Goal: Navigation & Orientation: Find specific page/section

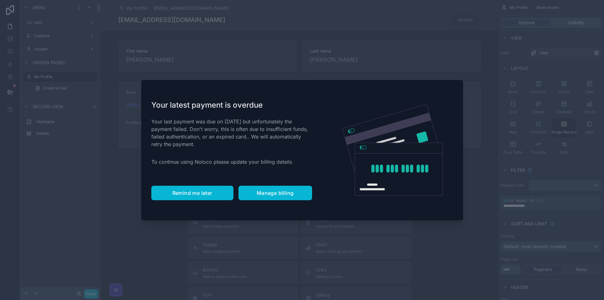
click at [196, 190] on span "Remind me later" at bounding box center [192, 193] width 40 height 6
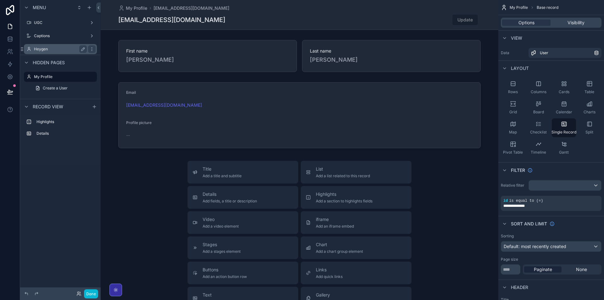
click at [42, 49] on label "Heygen" at bounding box center [59, 49] width 50 height 5
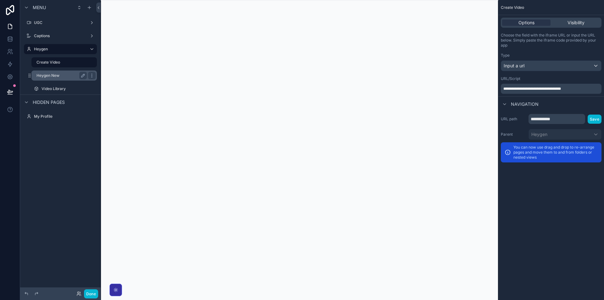
click at [60, 76] on label "Heygen New" at bounding box center [61, 75] width 48 height 5
click at [62, 64] on label "Create Video" at bounding box center [61, 62] width 48 height 5
click at [61, 74] on label "Heygen New" at bounding box center [61, 75] width 48 height 5
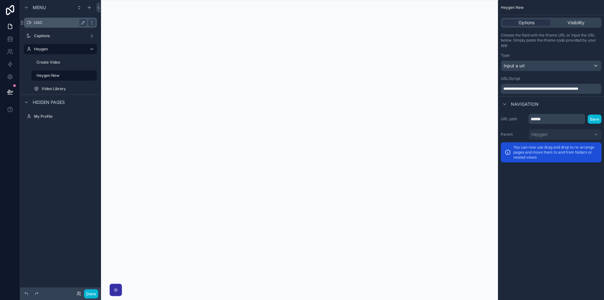
click at [50, 24] on label "UGC" at bounding box center [59, 22] width 50 height 5
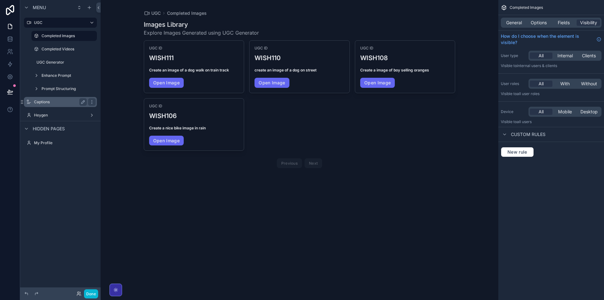
click at [56, 100] on label "Captions" at bounding box center [59, 101] width 50 height 5
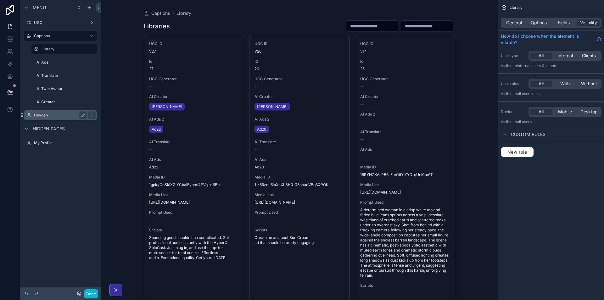
click at [57, 115] on label "Heygen" at bounding box center [59, 115] width 50 height 5
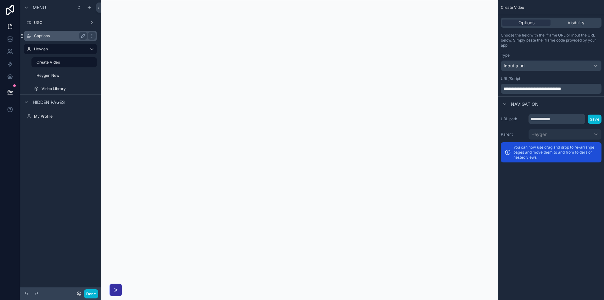
click at [60, 38] on div "Captions" at bounding box center [60, 36] width 53 height 8
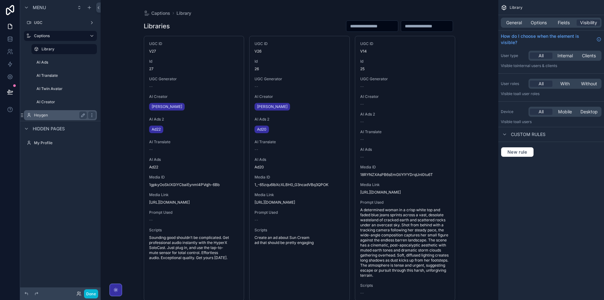
click at [69, 114] on label "Heygen" at bounding box center [59, 115] width 50 height 5
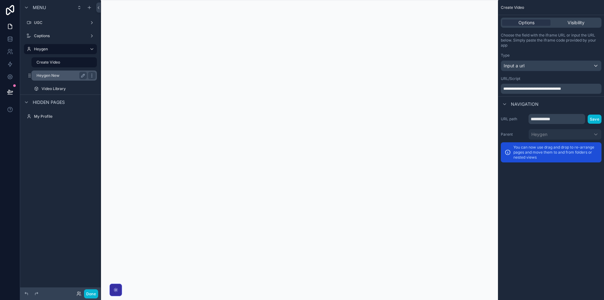
click at [51, 75] on label "Heygen New" at bounding box center [61, 75] width 48 height 5
click at [93, 293] on button "Done" at bounding box center [91, 293] width 14 height 9
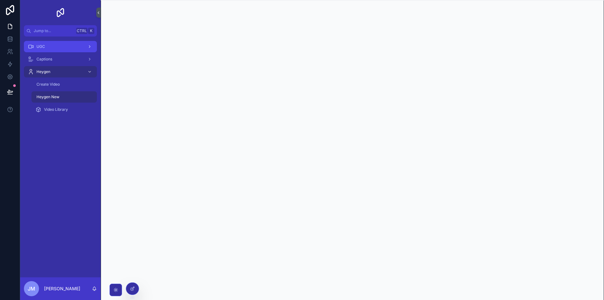
click at [54, 47] on div "UGC" at bounding box center [60, 47] width 65 height 10
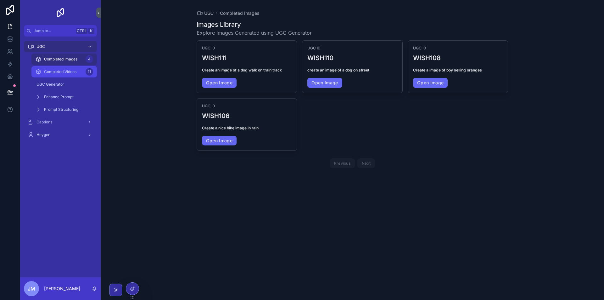
click at [67, 74] on span "Completed Videos" at bounding box center [60, 71] width 32 height 5
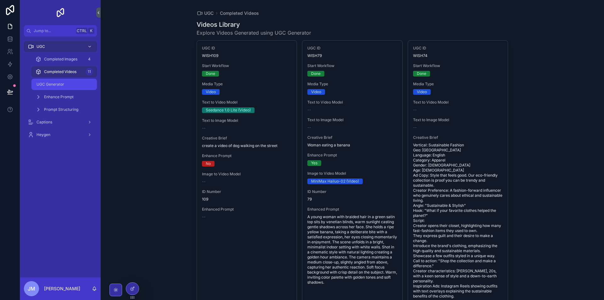
click at [71, 87] on div "UGC Generator" at bounding box center [64, 84] width 58 height 10
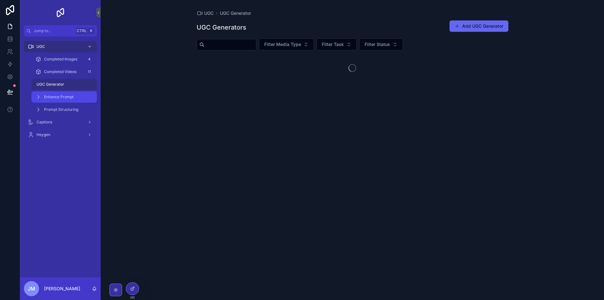
click at [69, 97] on span "Enhance Prompt" at bounding box center [59, 96] width 30 height 5
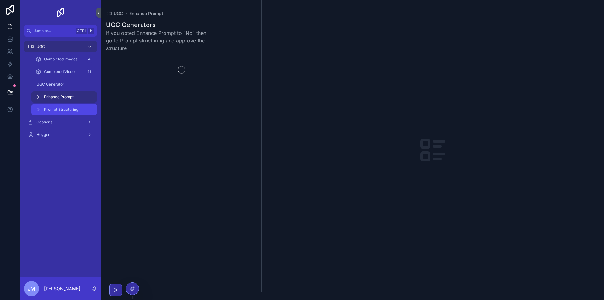
click at [74, 109] on span "Prompt Structuring" at bounding box center [61, 109] width 34 height 5
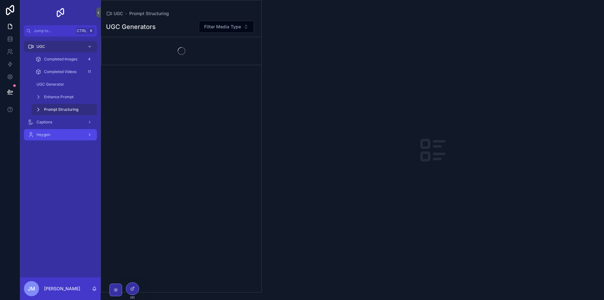
click at [74, 132] on div "Heygen" at bounding box center [60, 135] width 65 height 10
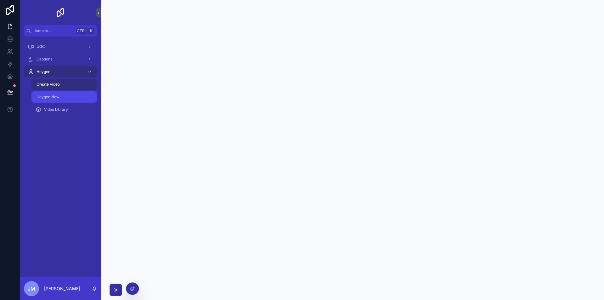
click at [52, 98] on span "Heygen New" at bounding box center [48, 96] width 23 height 5
click at [60, 75] on div "Heygen" at bounding box center [60, 72] width 65 height 10
click at [64, 95] on div "Heygen New" at bounding box center [64, 97] width 58 height 10
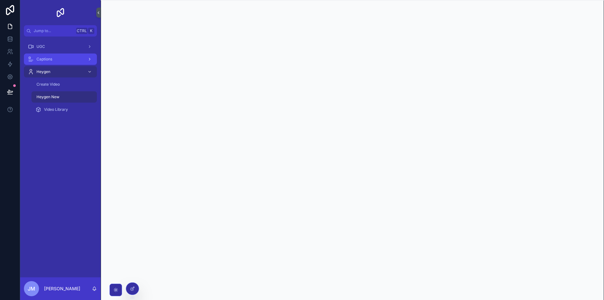
click at [58, 58] on div "Captions" at bounding box center [60, 59] width 65 height 10
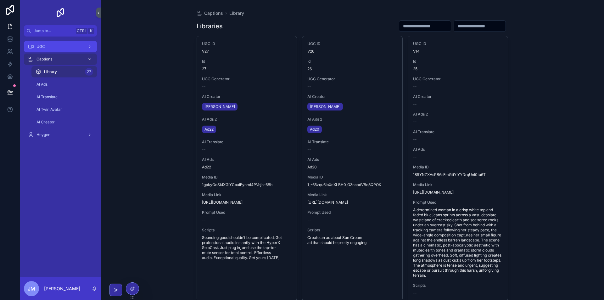
click at [56, 48] on div "UGC" at bounding box center [60, 47] width 65 height 10
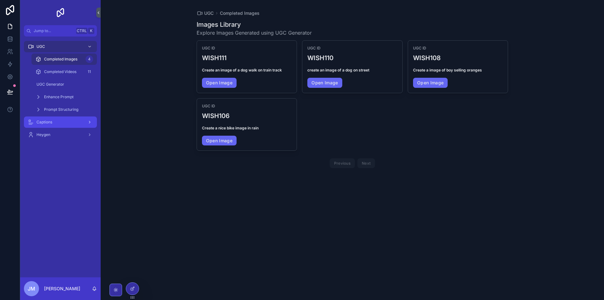
click at [61, 119] on div "Captions" at bounding box center [60, 122] width 65 height 10
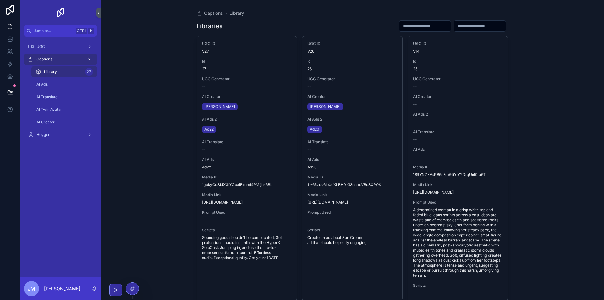
click at [65, 59] on div "Captions" at bounding box center [60, 59] width 65 height 10
click at [42, 87] on div "AI Ads" at bounding box center [64, 84] width 58 height 10
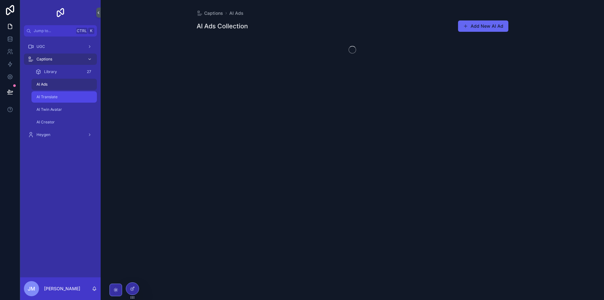
click at [60, 97] on div "AI Translate" at bounding box center [64, 97] width 58 height 10
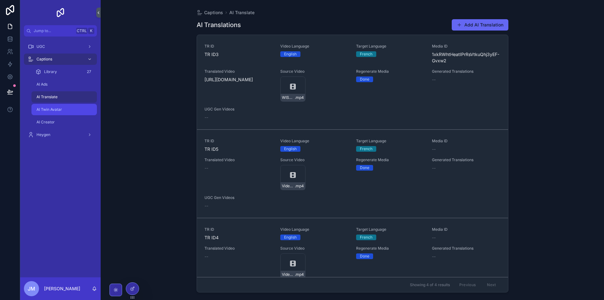
click at [47, 113] on div "AI Twin Avatar" at bounding box center [64, 109] width 58 height 10
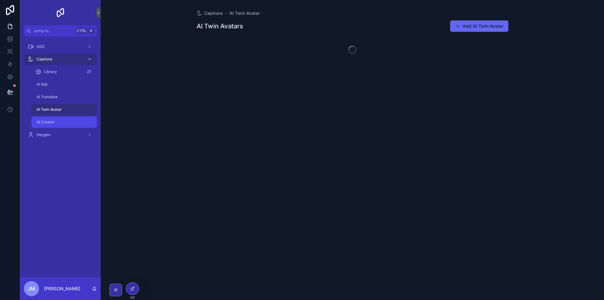
click at [59, 122] on div "AI Creator" at bounding box center [64, 122] width 58 height 10
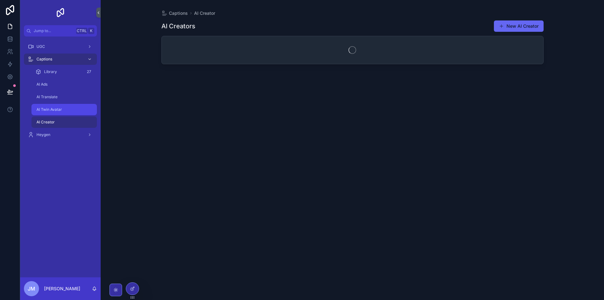
click at [65, 111] on div "AI Twin Avatar" at bounding box center [64, 109] width 58 height 10
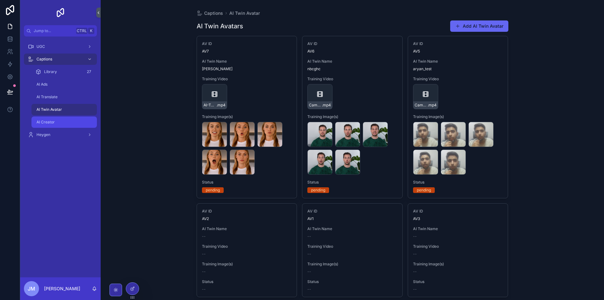
click at [71, 122] on div "AI Creator" at bounding box center [64, 122] width 58 height 10
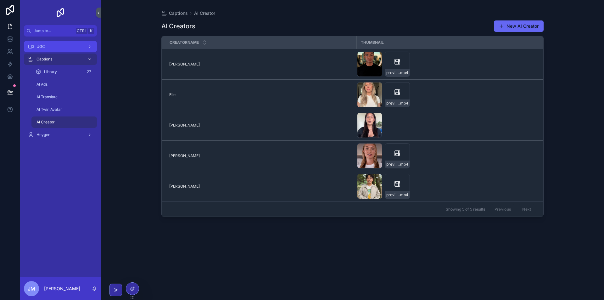
click at [65, 47] on div "UGC" at bounding box center [60, 47] width 65 height 10
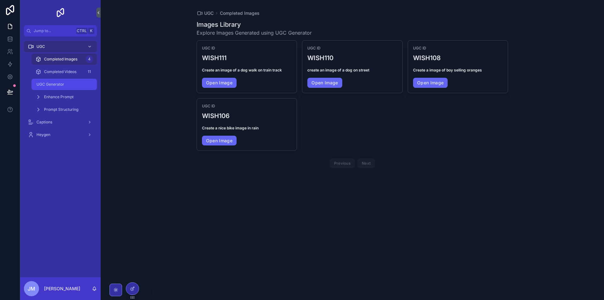
click at [57, 86] on span "UGC Generator" at bounding box center [51, 84] width 28 height 5
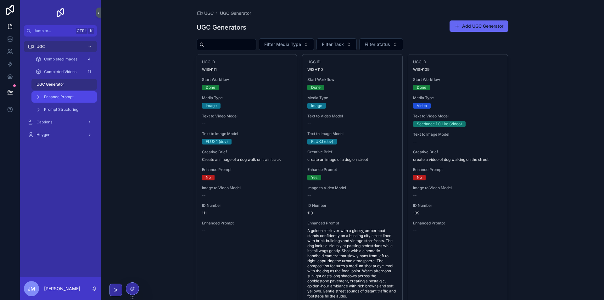
click at [68, 98] on span "Enhance Prompt" at bounding box center [59, 96] width 30 height 5
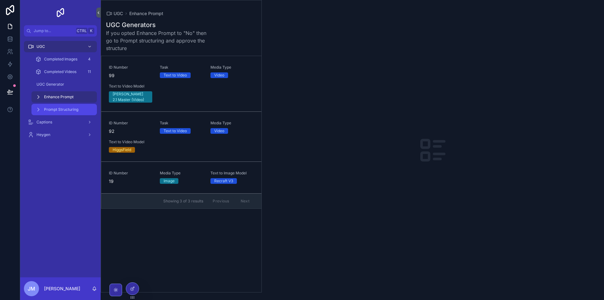
click at [64, 111] on span "Prompt Structuring" at bounding box center [61, 109] width 34 height 5
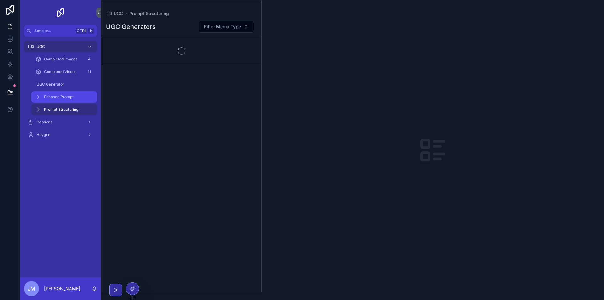
click at [61, 96] on span "Enhance Prompt" at bounding box center [59, 96] width 30 height 5
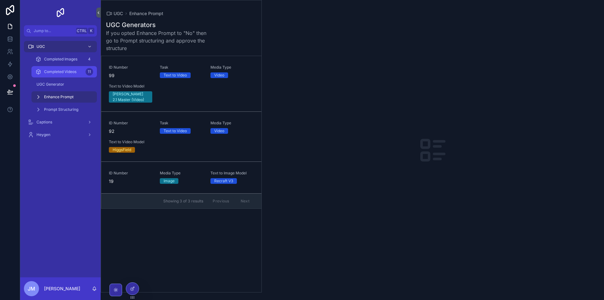
click at [76, 69] on span "Completed Videos" at bounding box center [60, 71] width 32 height 5
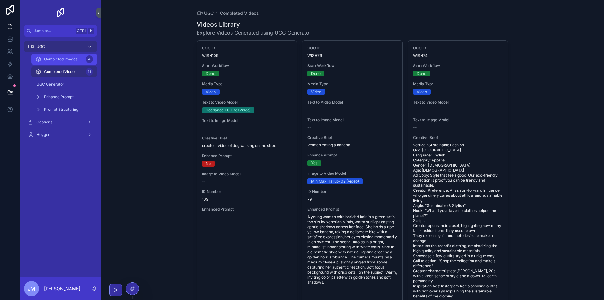
click at [65, 58] on span "Completed Images" at bounding box center [60, 59] width 33 height 5
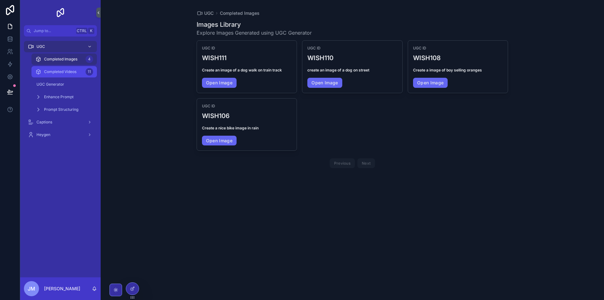
click at [56, 74] on span "Completed Videos" at bounding box center [60, 71] width 32 height 5
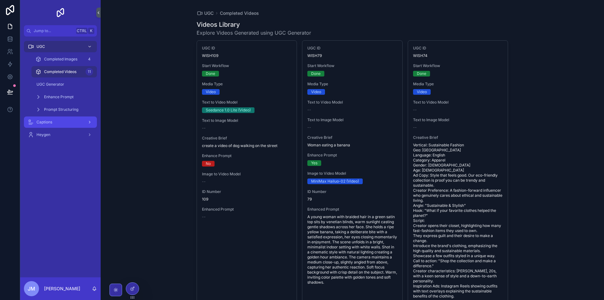
click at [65, 119] on div "Captions" at bounding box center [60, 122] width 65 height 10
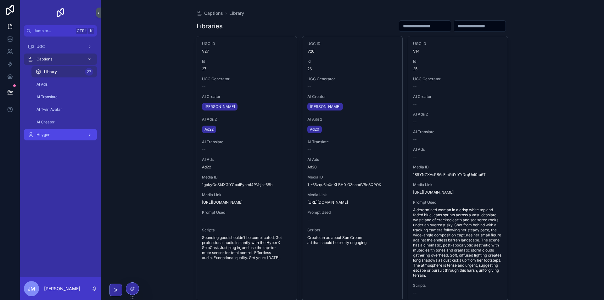
click at [67, 140] on link "Heygen" at bounding box center [60, 134] width 73 height 11
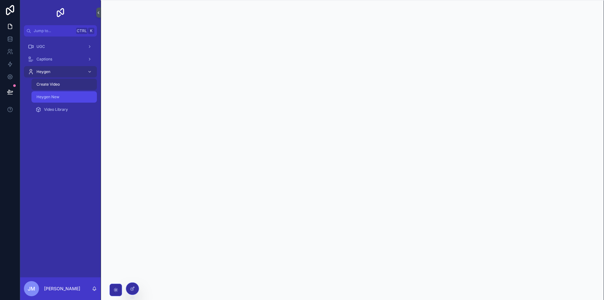
click at [69, 92] on div "Heygen New" at bounding box center [64, 97] width 58 height 10
click at [56, 86] on span "Create Video" at bounding box center [48, 84] width 23 height 5
click at [65, 91] on div "Heygen New" at bounding box center [64, 97] width 73 height 13
click at [64, 94] on div "Heygen New" at bounding box center [64, 97] width 58 height 10
click at [59, 82] on span "Create Video" at bounding box center [48, 84] width 23 height 5
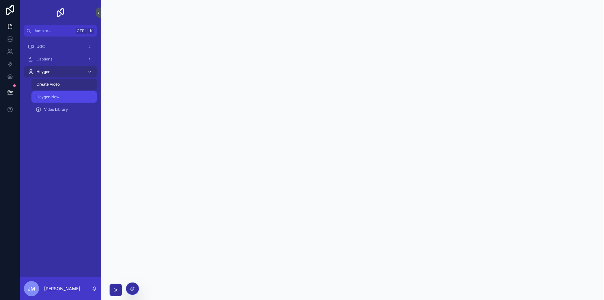
click at [58, 97] on span "Heygen New" at bounding box center [48, 96] width 23 height 5
click at [58, 82] on span "Create Video" at bounding box center [48, 84] width 23 height 5
click at [69, 94] on div "Heygen New" at bounding box center [64, 97] width 58 height 10
click at [129, 290] on div at bounding box center [132, 289] width 13 height 12
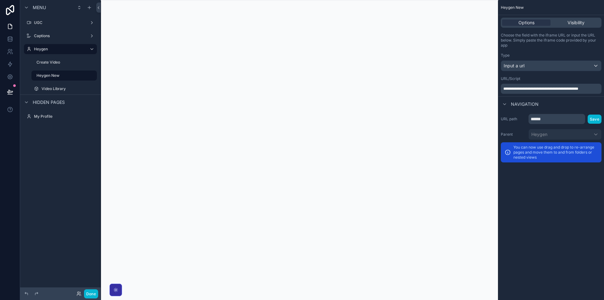
click at [558, 88] on span "**********" at bounding box center [540, 89] width 75 height 4
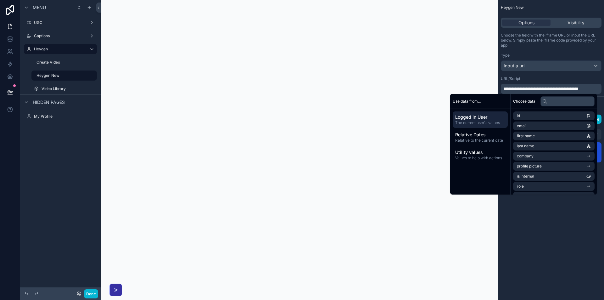
click at [571, 89] on span "**********" at bounding box center [540, 89] width 75 height 4
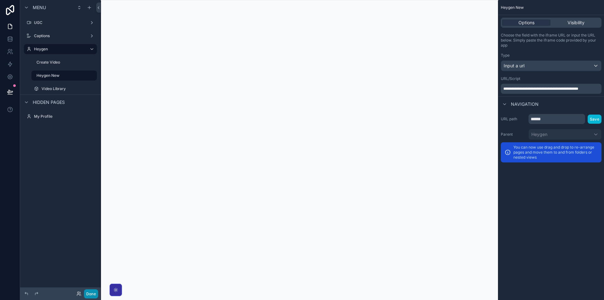
click at [94, 294] on button "Done" at bounding box center [91, 293] width 14 height 9
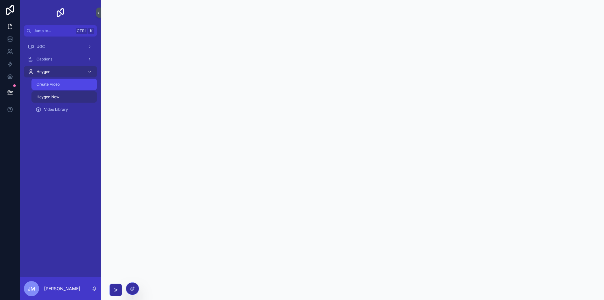
click at [59, 83] on span "Create Video" at bounding box center [48, 84] width 23 height 5
click at [63, 97] on div "Heygen New" at bounding box center [64, 97] width 58 height 10
click at [10, 38] on icon at bounding box center [10, 38] width 4 height 2
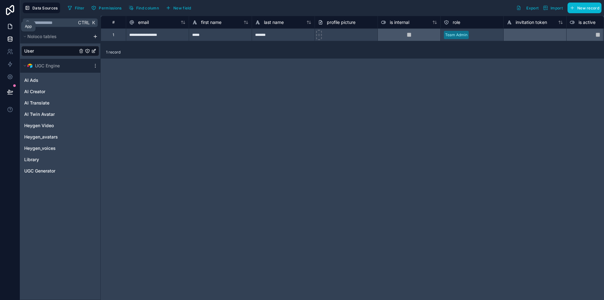
click at [11, 28] on icon at bounding box center [10, 26] width 6 height 6
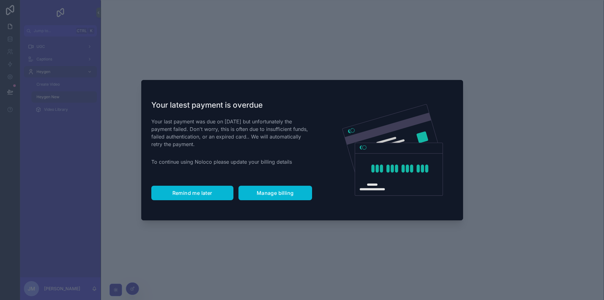
click at [208, 196] on button "Remind me later" at bounding box center [192, 193] width 82 height 14
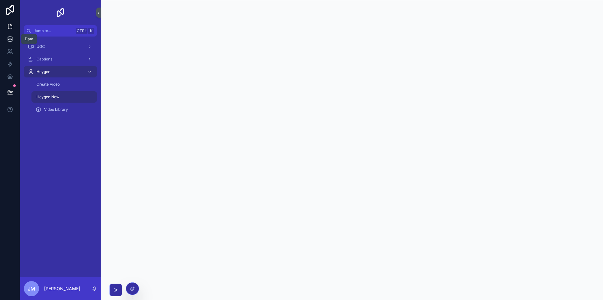
click at [13, 36] on link at bounding box center [10, 39] width 20 height 13
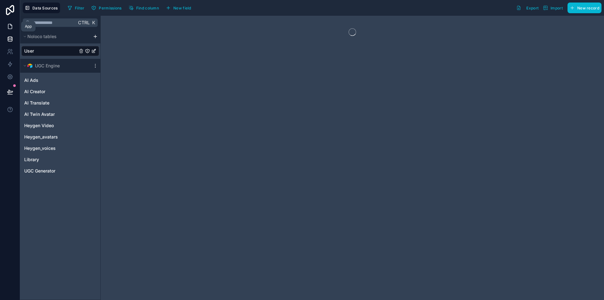
click at [10, 28] on icon at bounding box center [10, 26] width 6 height 6
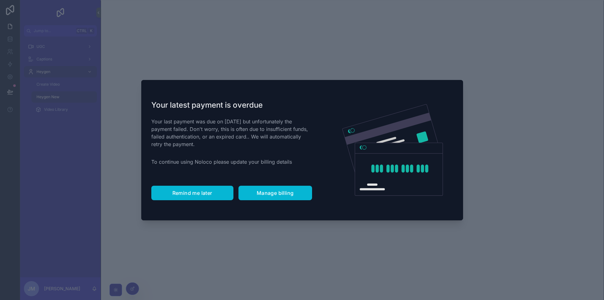
click at [189, 196] on span "Remind me later" at bounding box center [192, 193] width 40 height 6
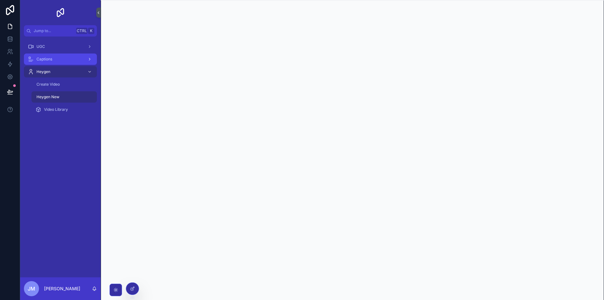
click at [61, 57] on div "Captions" at bounding box center [60, 59] width 65 height 10
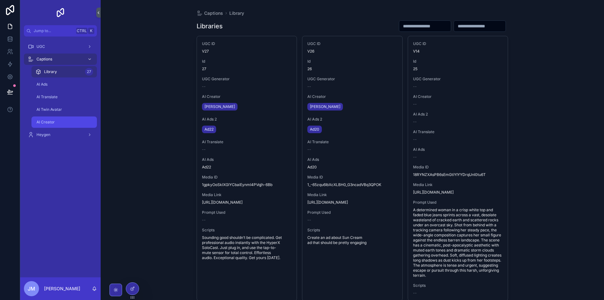
click at [70, 120] on div "AI Creator" at bounding box center [64, 122] width 58 height 10
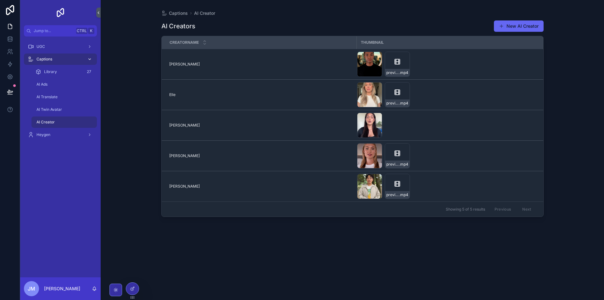
click at [55, 60] on div "Captions" at bounding box center [60, 59] width 65 height 10
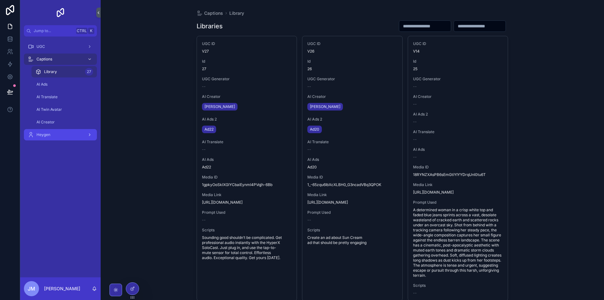
click at [57, 138] on div "Heygen" at bounding box center [60, 135] width 65 height 10
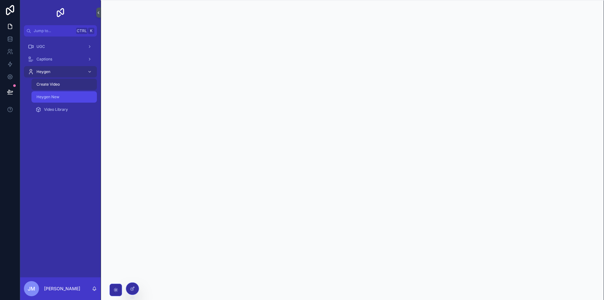
click at [70, 94] on div "Heygen New" at bounding box center [64, 97] width 58 height 10
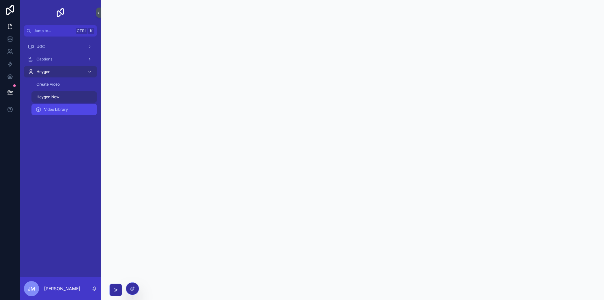
click at [65, 107] on span "Video Library" at bounding box center [56, 109] width 24 height 5
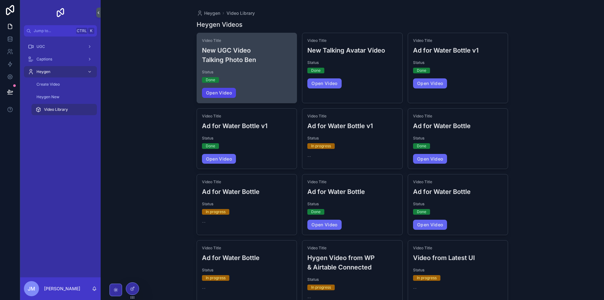
click at [216, 94] on link "Open Video" at bounding box center [219, 93] width 34 height 10
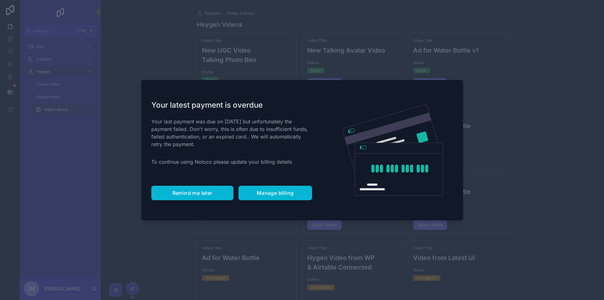
click at [192, 198] on button "Remind me later" at bounding box center [192, 193] width 82 height 14
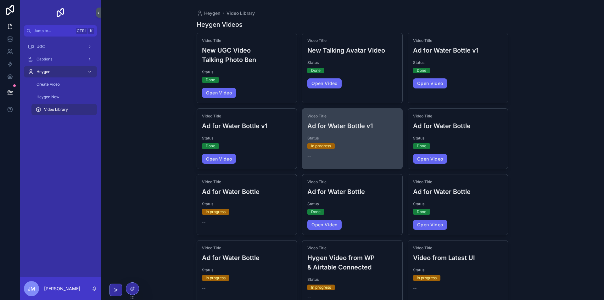
click at [367, 144] on div "In progress" at bounding box center [352, 146] width 90 height 6
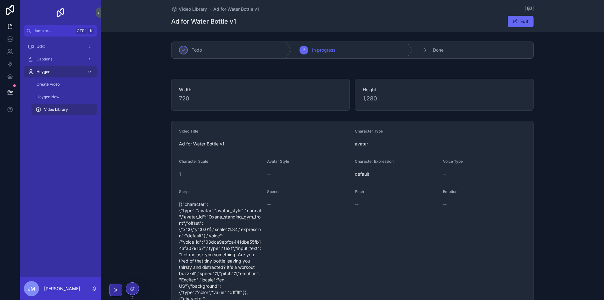
click at [67, 104] on div "Video Library" at bounding box center [64, 109] width 73 height 13
click at [70, 106] on div "Video Library" at bounding box center [64, 109] width 58 height 10
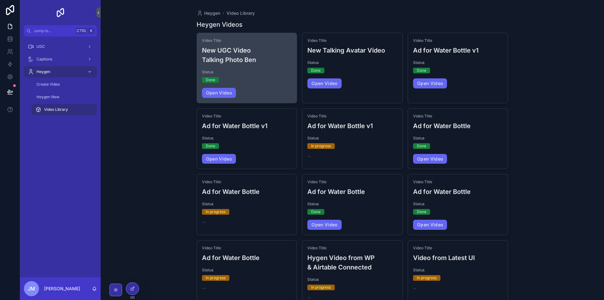
click at [250, 64] on h3 "New UGC Video Talking Photo Ben" at bounding box center [247, 55] width 90 height 19
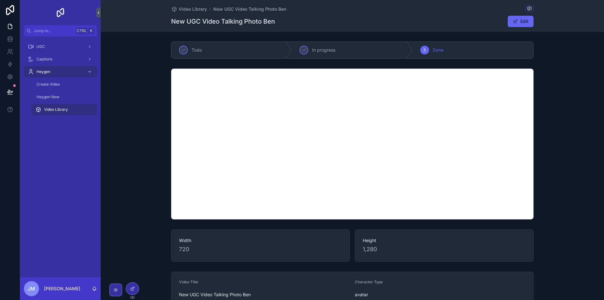
click at [65, 112] on div "Video Library" at bounding box center [64, 109] width 58 height 10
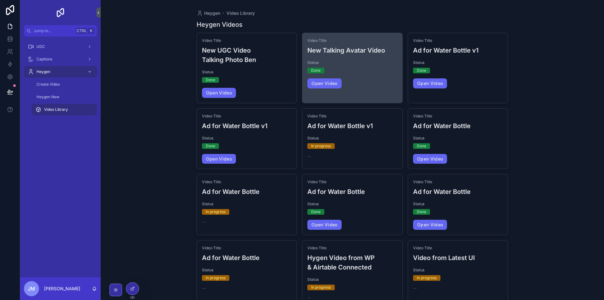
click at [384, 78] on div "Video Title New Talking Avatar Video Status Done Open Video" at bounding box center [352, 63] width 100 height 60
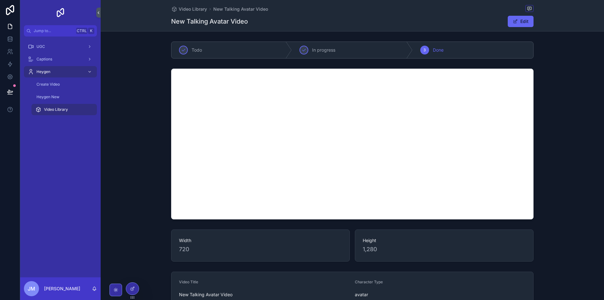
click at [398, 224] on div "Todo In progress 3 Done Width 720 Height 1,280 Video Title New Talking Avatar V…" at bounding box center [352, 306] width 503 height 534
click at [62, 112] on div "Video Library" at bounding box center [64, 109] width 58 height 10
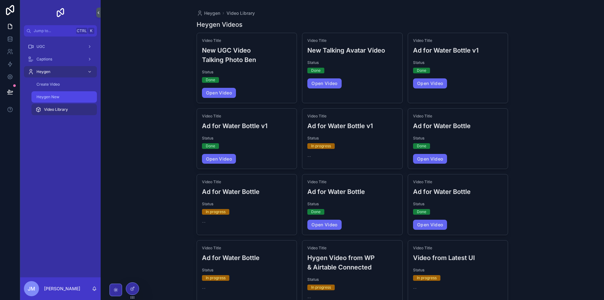
click at [58, 100] on div "Heygen New" at bounding box center [64, 97] width 58 height 10
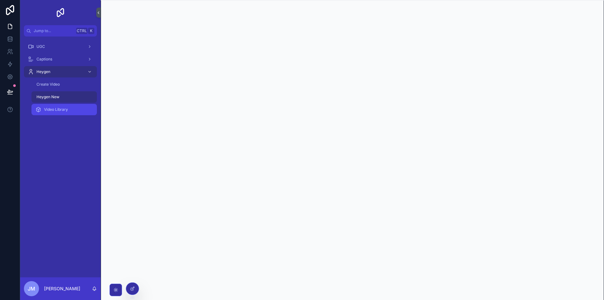
click at [72, 108] on div "Video Library" at bounding box center [64, 109] width 58 height 10
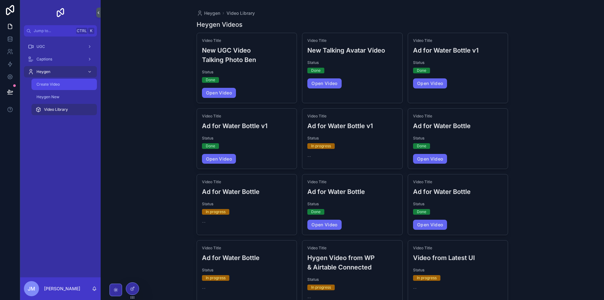
click at [68, 90] on link "Create Video" at bounding box center [63, 84] width 65 height 11
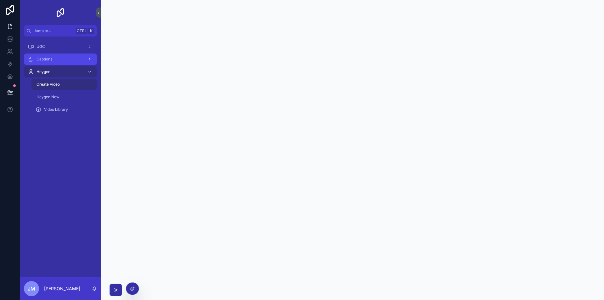
click at [80, 58] on div "Captions" at bounding box center [60, 59] width 65 height 10
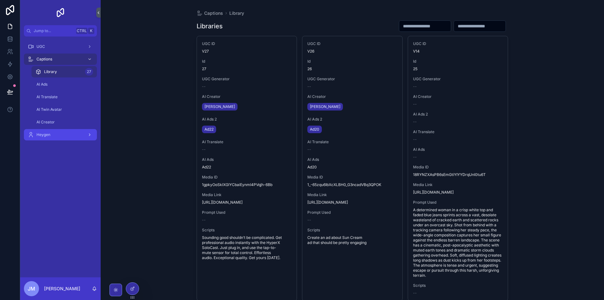
click at [68, 137] on div "Heygen" at bounding box center [60, 135] width 65 height 10
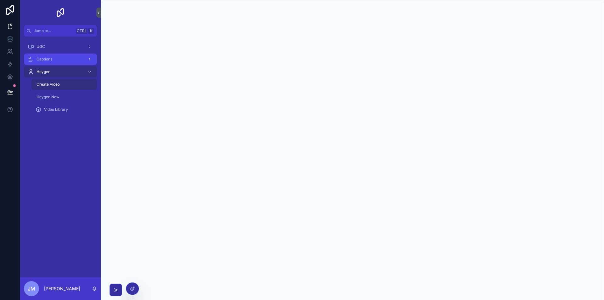
click at [56, 60] on div "Captions" at bounding box center [60, 59] width 65 height 10
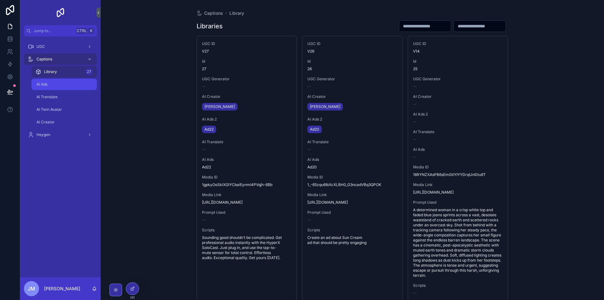
click at [61, 80] on div "AI Ads" at bounding box center [64, 84] width 58 height 10
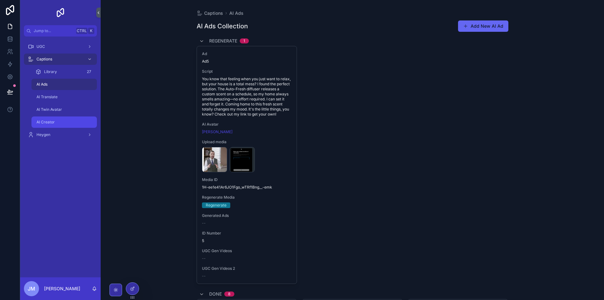
click at [66, 118] on div "AI Creator" at bounding box center [64, 122] width 58 height 10
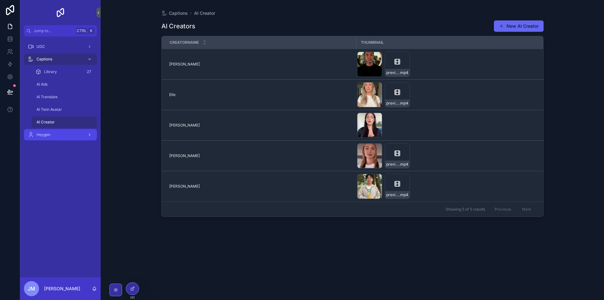
click at [59, 134] on div "Heygen" at bounding box center [60, 135] width 65 height 10
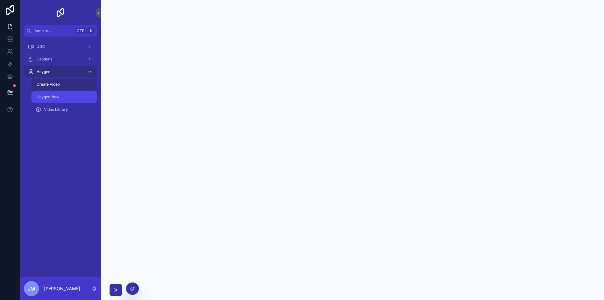
click at [64, 99] on div "Heygen New" at bounding box center [64, 97] width 58 height 10
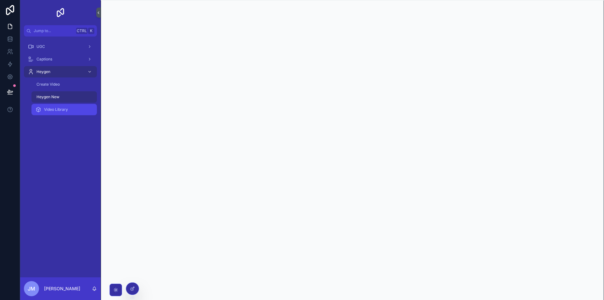
click at [65, 110] on span "Video Library" at bounding box center [56, 109] width 24 height 5
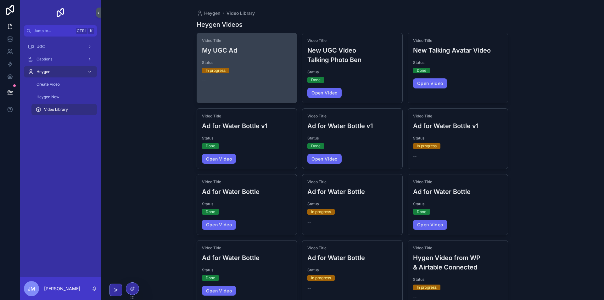
click at [263, 79] on div "--" at bounding box center [247, 80] width 90 height 5
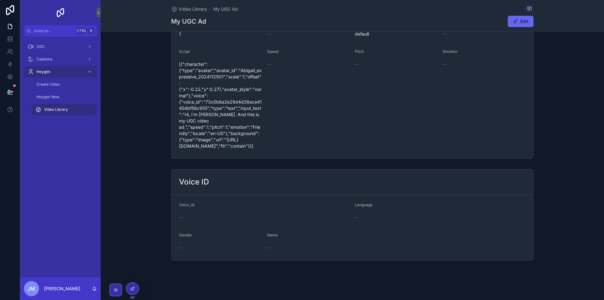
scroll to position [143, 0]
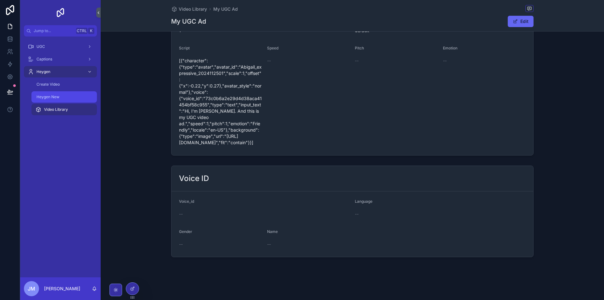
click at [57, 98] on span "Heygen New" at bounding box center [48, 96] width 23 height 5
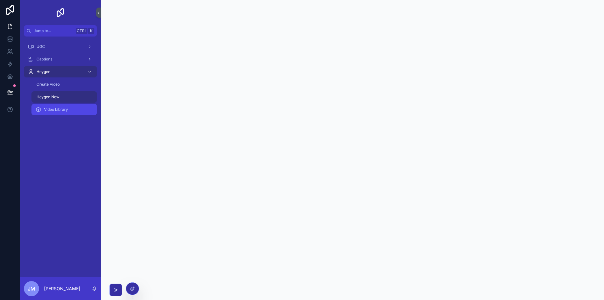
click at [62, 113] on div "Video Library" at bounding box center [64, 109] width 58 height 10
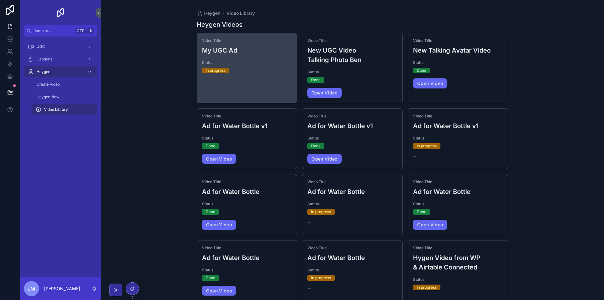
click at [258, 68] on div "In progress" at bounding box center [247, 71] width 90 height 6
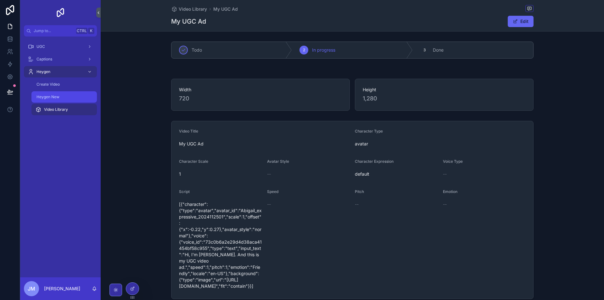
click at [64, 101] on div "Heygen New" at bounding box center [64, 97] width 58 height 10
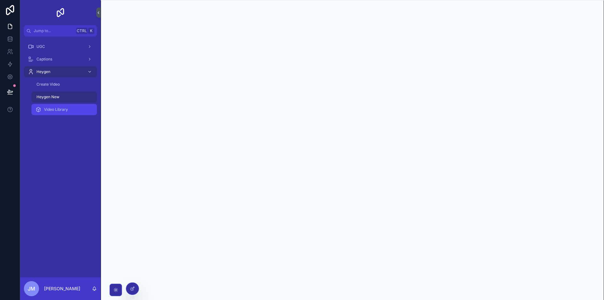
click at [70, 110] on div "Video Library" at bounding box center [64, 109] width 58 height 10
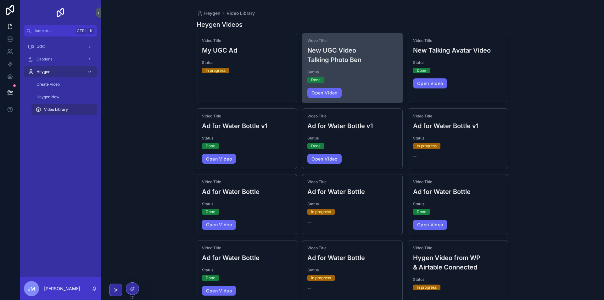
click at [360, 59] on h3 "New UGC Video Talking Photo Ben" at bounding box center [352, 55] width 90 height 19
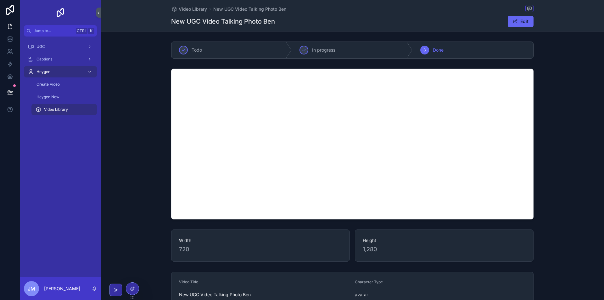
click at [69, 109] on div "Video Library" at bounding box center [64, 109] width 58 height 10
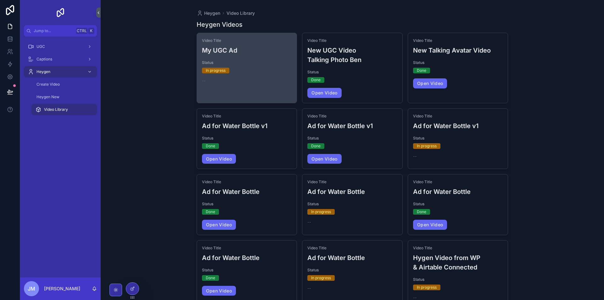
click at [260, 59] on div "Video Title My UGC Ad Status In progress --" at bounding box center [247, 60] width 100 height 55
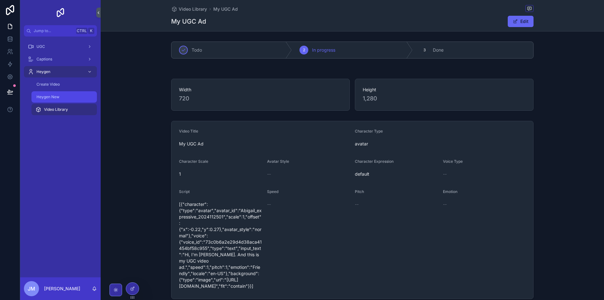
click at [67, 99] on div "Heygen New" at bounding box center [64, 97] width 58 height 10
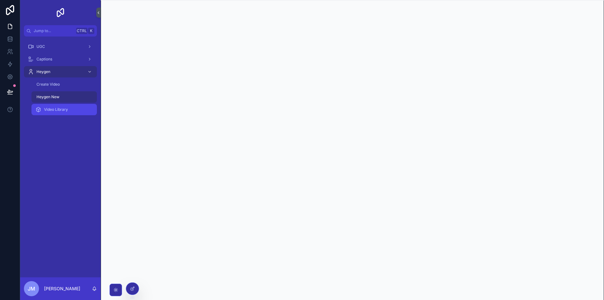
click at [73, 108] on div "Video Library" at bounding box center [64, 109] width 58 height 10
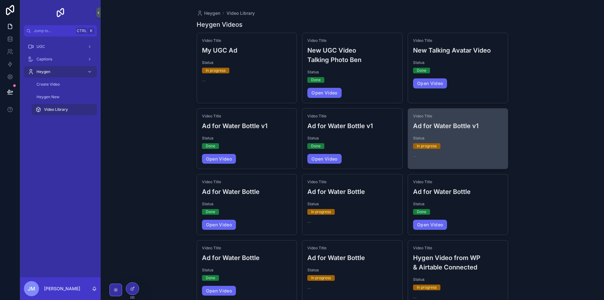
click at [484, 137] on span "Status" at bounding box center [458, 138] width 90 height 5
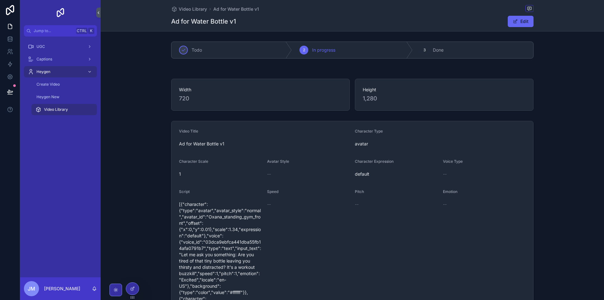
click at [70, 113] on div "Video Library" at bounding box center [64, 109] width 58 height 10
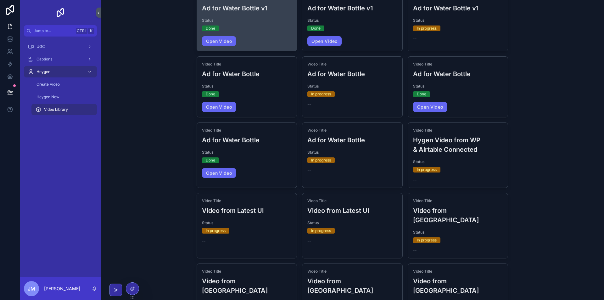
scroll to position [81, 0]
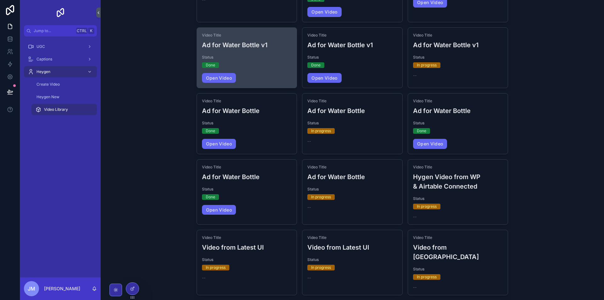
click at [263, 59] on span "Status" at bounding box center [247, 57] width 90 height 5
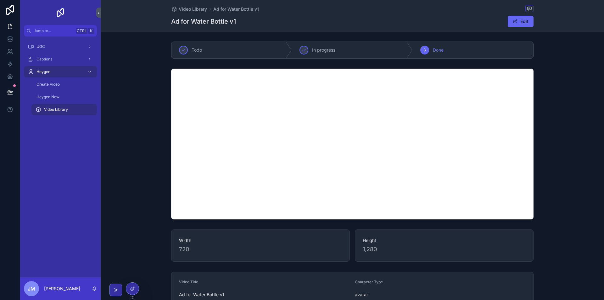
click at [64, 111] on span "Video Library" at bounding box center [56, 109] width 24 height 5
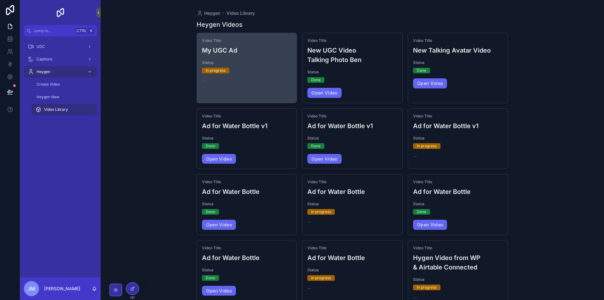
click at [267, 84] on div "Video Title My UGC Ad Status In progress --" at bounding box center [247, 60] width 100 height 55
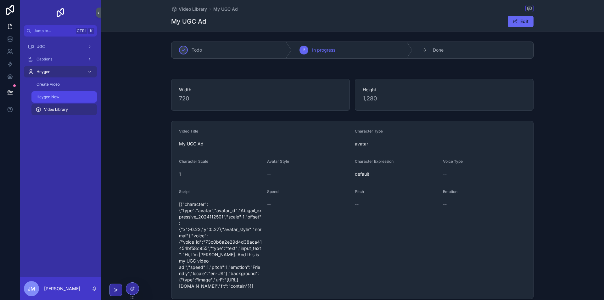
click at [59, 98] on div "Heygen New" at bounding box center [64, 97] width 58 height 10
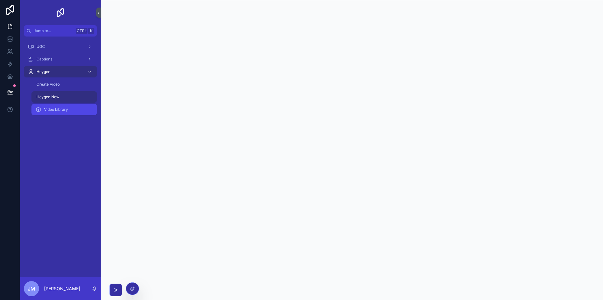
click at [66, 113] on div "Video Library" at bounding box center [64, 109] width 58 height 10
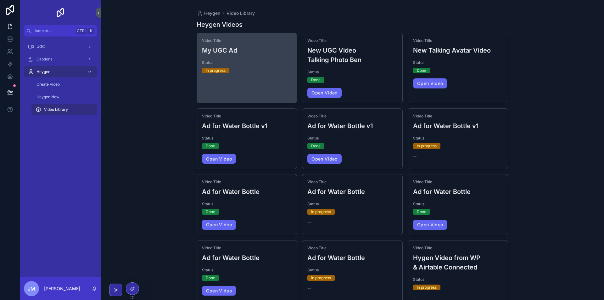
click at [283, 76] on div "Video Title My UGC Ad Status In progress --" at bounding box center [247, 60] width 100 height 55
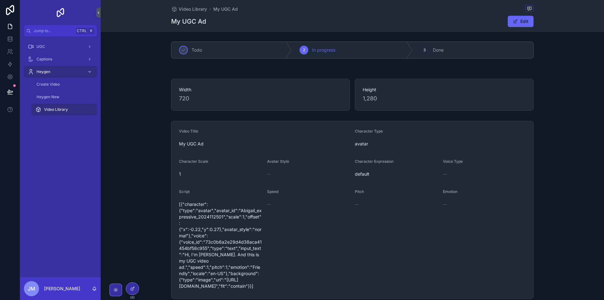
click at [65, 111] on span "Video Library" at bounding box center [56, 109] width 24 height 5
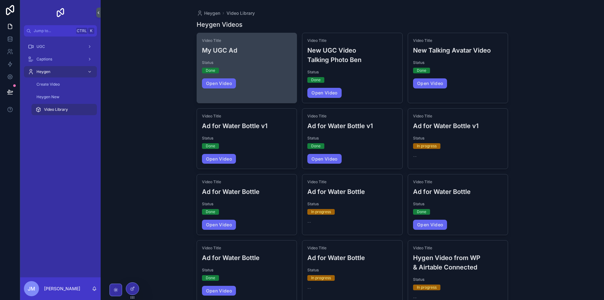
click at [258, 66] on div "Status Done" at bounding box center [247, 66] width 90 height 13
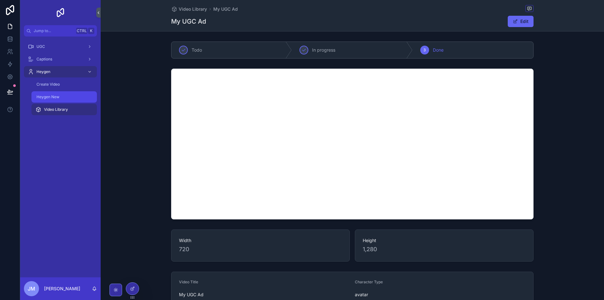
click at [56, 101] on div "Heygen New" at bounding box center [64, 97] width 58 height 10
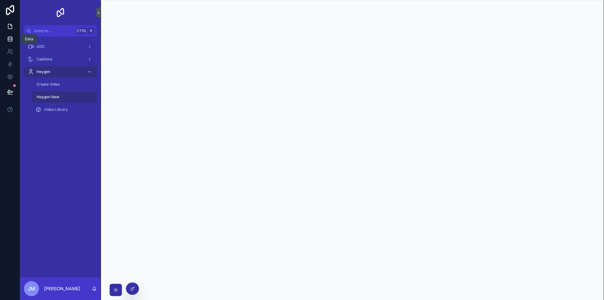
click at [8, 36] on icon at bounding box center [10, 39] width 6 height 6
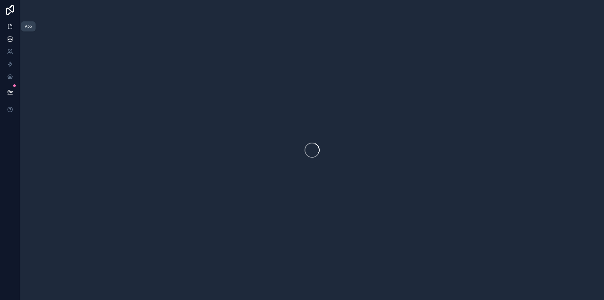
click at [10, 26] on icon at bounding box center [10, 26] width 6 height 6
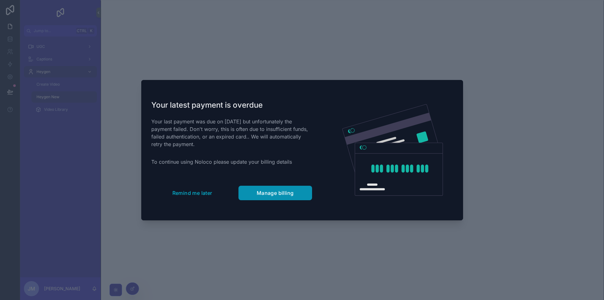
click at [277, 193] on span "Manage billing" at bounding box center [275, 193] width 37 height 6
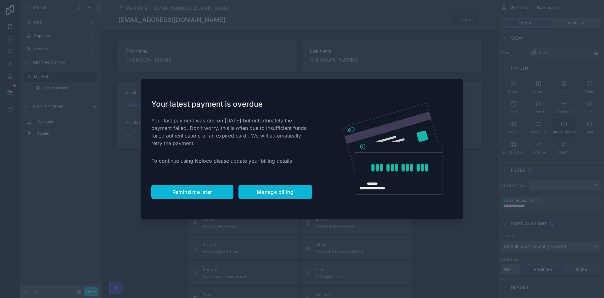
click at [201, 193] on span "Remind me later" at bounding box center [192, 192] width 40 height 6
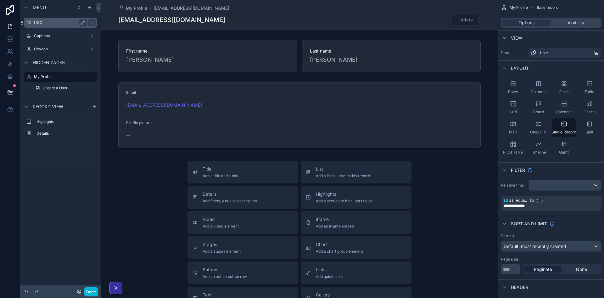
click at [57, 23] on label "UGC" at bounding box center [59, 22] width 50 height 5
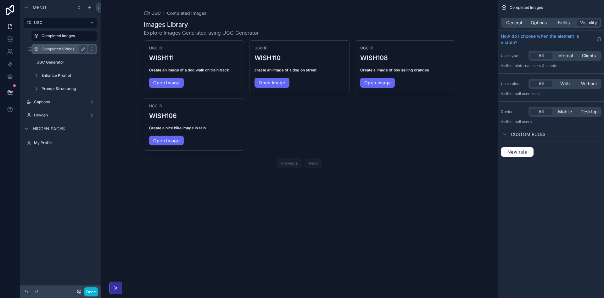
click at [65, 52] on div "Completed Videos" at bounding box center [64, 49] width 45 height 8
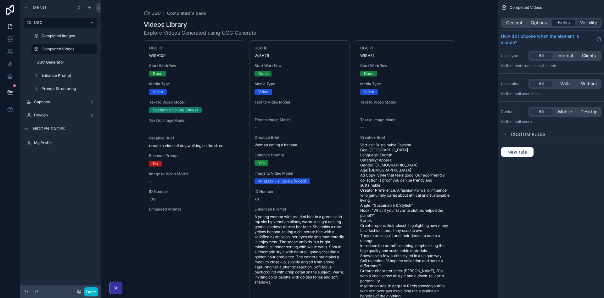
click at [561, 22] on span "Fields" at bounding box center [564, 23] width 12 height 6
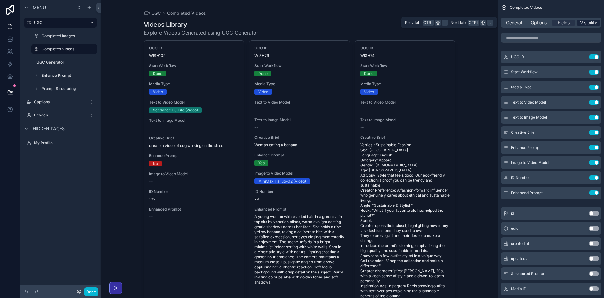
click at [579, 24] on div "Visibility" at bounding box center [589, 23] width 24 height 6
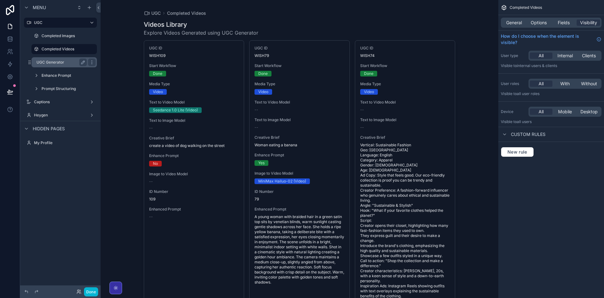
click at [59, 61] on label "UGC Generator" at bounding box center [61, 62] width 48 height 5
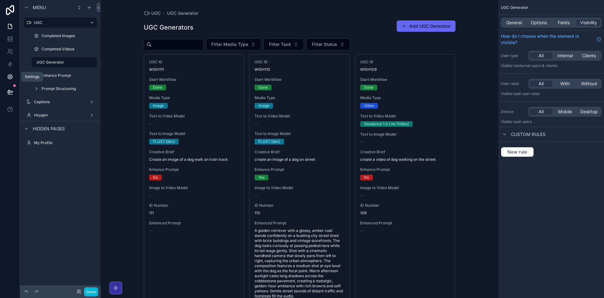
click at [7, 76] on icon at bounding box center [10, 77] width 6 height 6
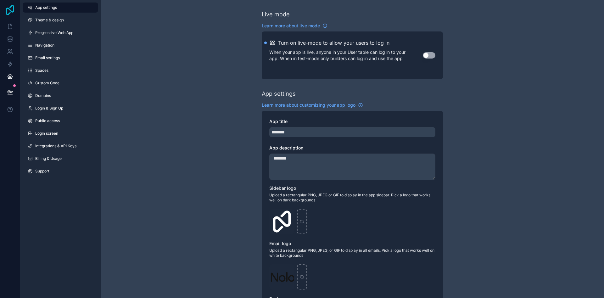
click at [8, 11] on icon at bounding box center [10, 10] width 13 height 10
click at [9, 21] on link at bounding box center [10, 26] width 20 height 13
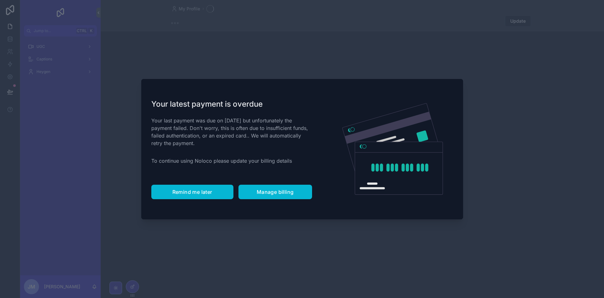
click at [218, 193] on button "Remind me later" at bounding box center [192, 192] width 82 height 14
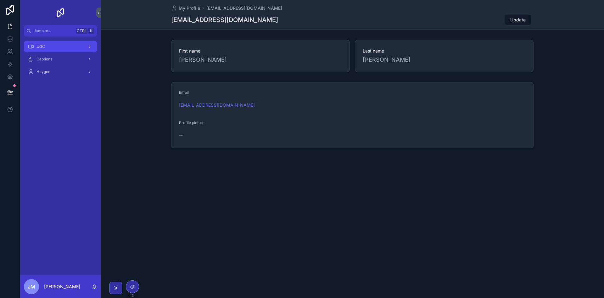
click at [71, 41] on link "UGC" at bounding box center [60, 46] width 73 height 11
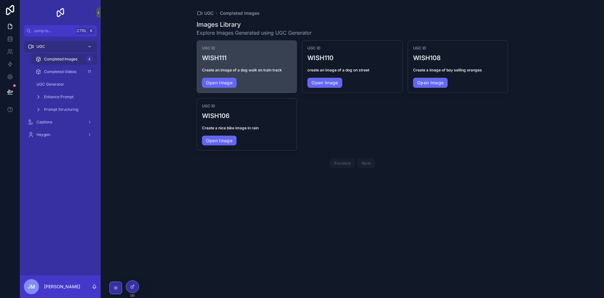
click at [249, 53] on div "UGC ID WISH111" at bounding box center [247, 54] width 90 height 17
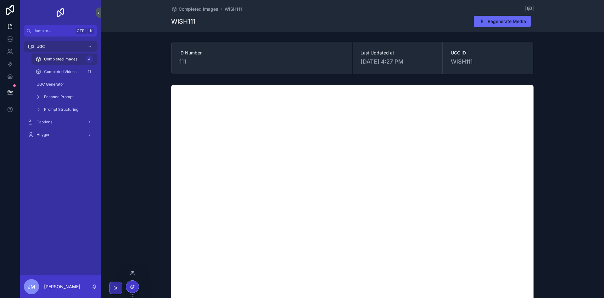
click at [134, 284] on div at bounding box center [132, 287] width 13 height 12
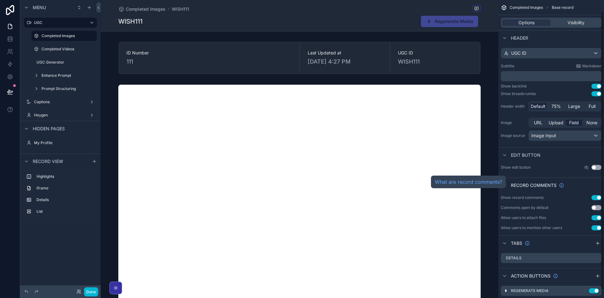
scroll to position [20, 0]
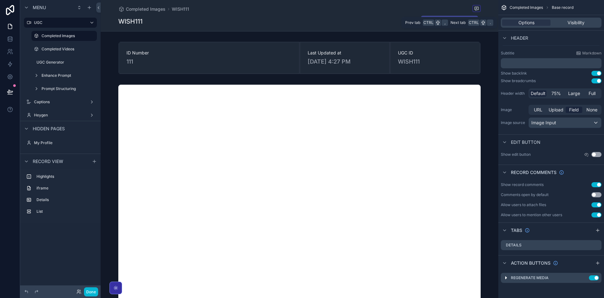
click at [578, 18] on div "Options Visibility" at bounding box center [551, 23] width 101 height 10
click at [578, 23] on span "Visibility" at bounding box center [576, 23] width 17 height 6
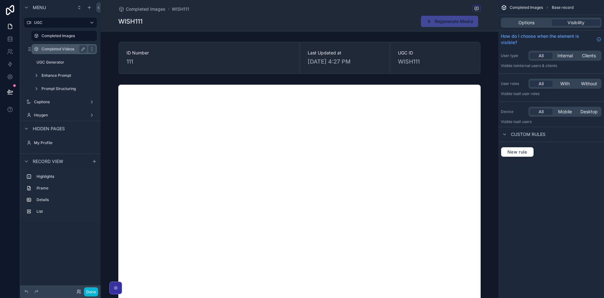
click at [59, 49] on label "Completed Videos" at bounding box center [63, 49] width 43 height 5
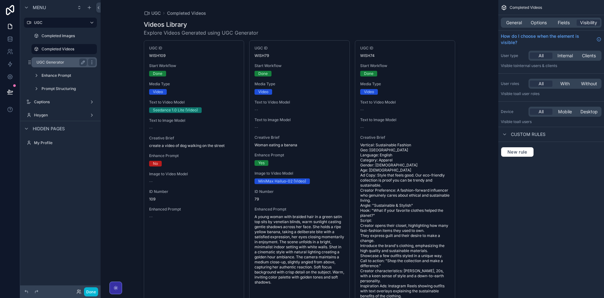
click at [55, 61] on label "UGC Generator" at bounding box center [61, 62] width 48 height 5
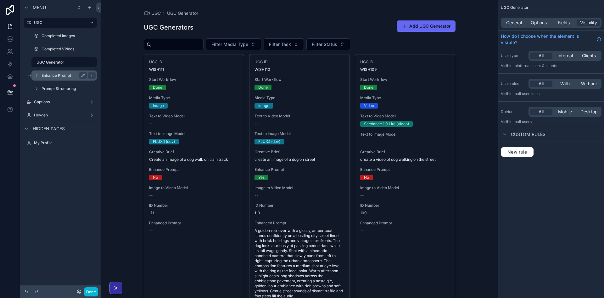
click at [52, 74] on label "Enhance Prompt" at bounding box center [63, 75] width 43 height 5
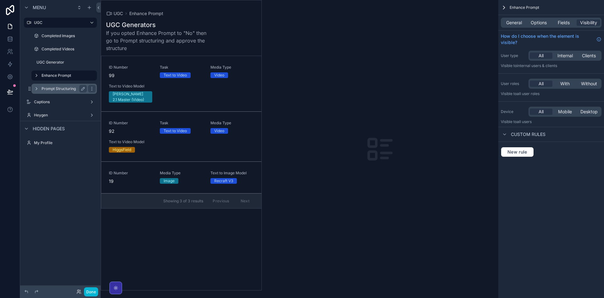
click at [56, 90] on label "Prompt Structuring" at bounding box center [63, 88] width 43 height 5
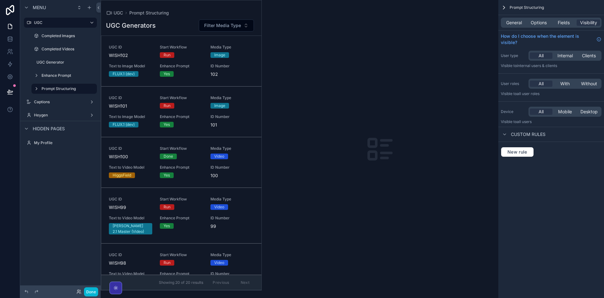
click at [179, 79] on div "scrollable content" at bounding box center [181, 145] width 160 height 290
click at [63, 104] on div "Captions" at bounding box center [60, 102] width 53 height 8
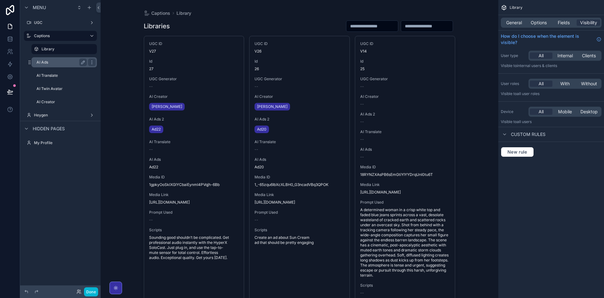
click at [70, 65] on label "AI Ads" at bounding box center [61, 62] width 48 height 5
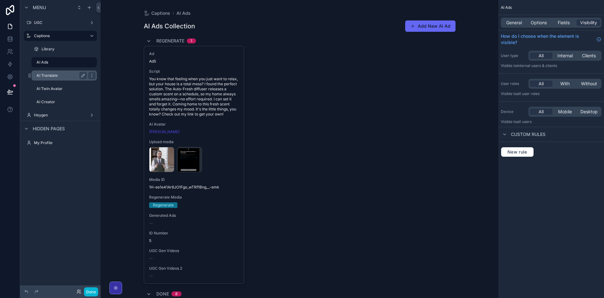
click at [54, 76] on label "AI Translate" at bounding box center [61, 75] width 48 height 5
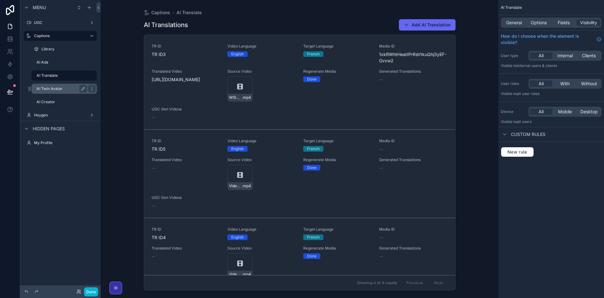
click at [60, 88] on label "AI Twin Avatar" at bounding box center [61, 88] width 48 height 5
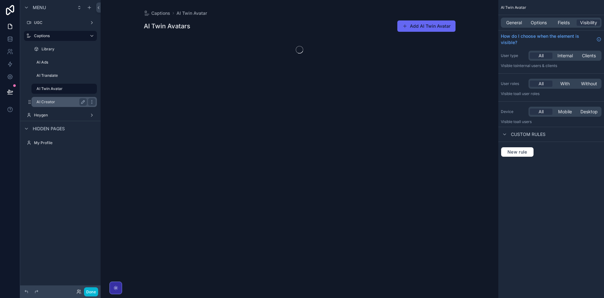
click at [53, 99] on div "AI Creator" at bounding box center [62, 102] width 50 height 8
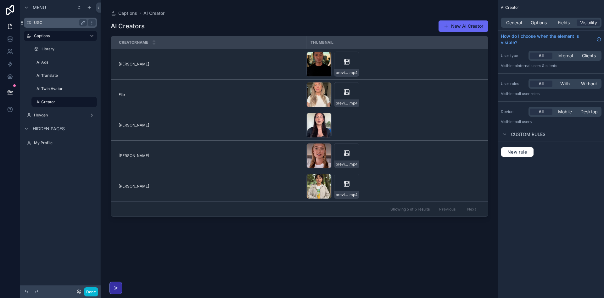
click at [52, 25] on div "UGC" at bounding box center [60, 23] width 53 height 8
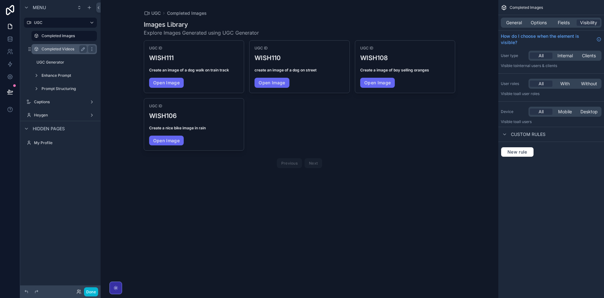
click at [53, 52] on div "Completed Videos" at bounding box center [64, 49] width 45 height 8
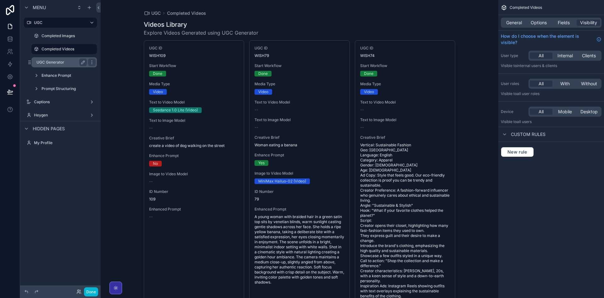
click at [60, 63] on label "UGC Generator" at bounding box center [61, 62] width 48 height 5
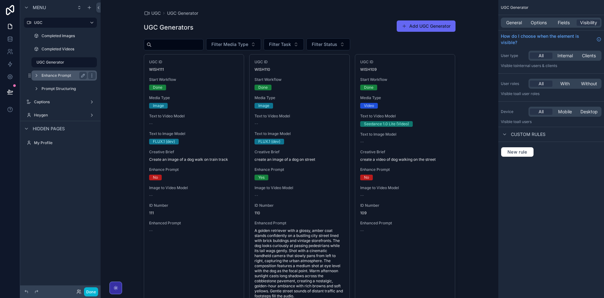
click at [57, 76] on label "Enhance Prompt" at bounding box center [63, 75] width 43 height 5
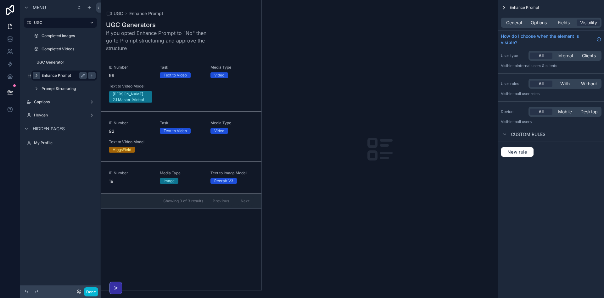
click at [38, 78] on icon "scrollable content" at bounding box center [36, 75] width 5 height 5
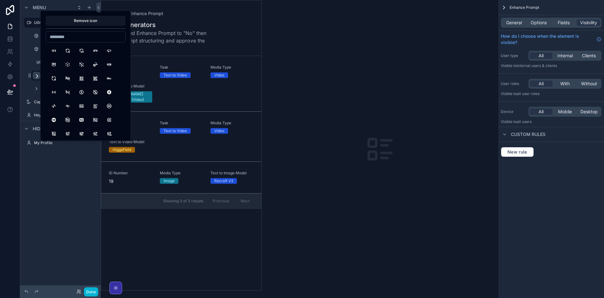
click at [38, 194] on div "**********" at bounding box center [60, 145] width 81 height 290
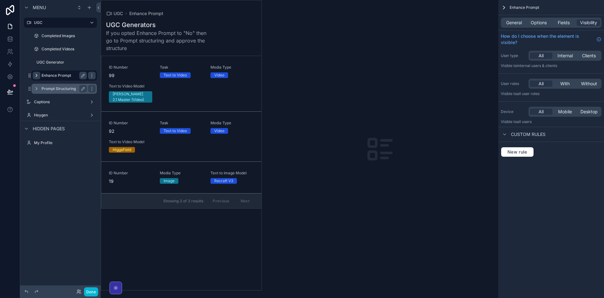
click at [59, 84] on div "Prompt Structuring" at bounding box center [64, 89] width 63 height 10
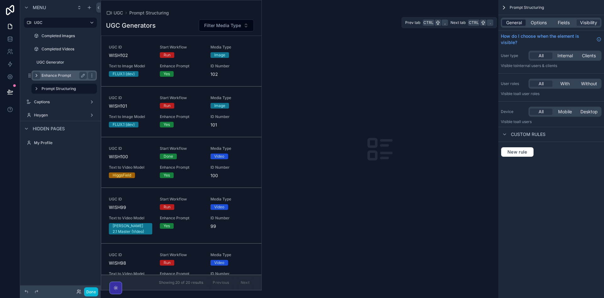
click at [518, 22] on span "General" at bounding box center [514, 23] width 16 height 6
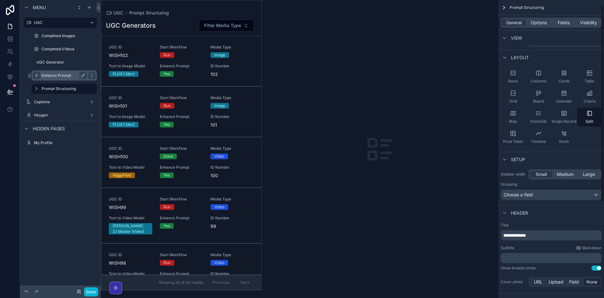
scroll to position [105, 0]
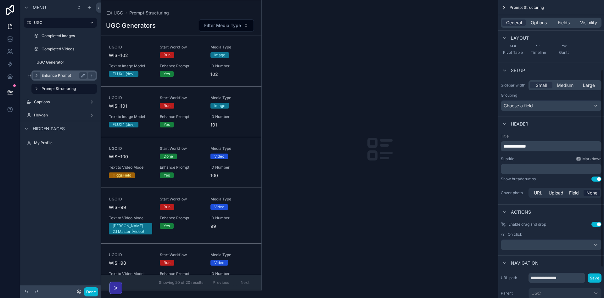
click at [543, 19] on div "General Options Fields Visibility" at bounding box center [551, 23] width 101 height 10
click at [543, 20] on span "Options" at bounding box center [539, 23] width 16 height 6
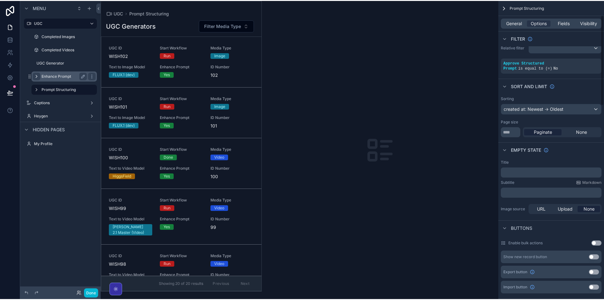
scroll to position [0, 0]
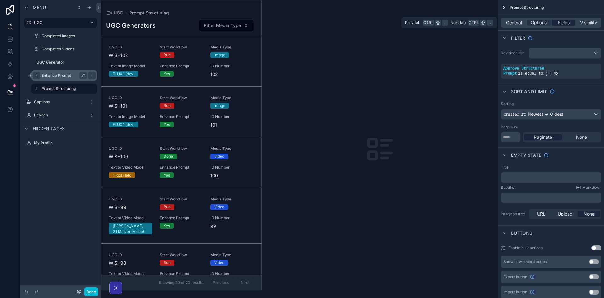
click at [560, 24] on span "Fields" at bounding box center [564, 23] width 12 height 6
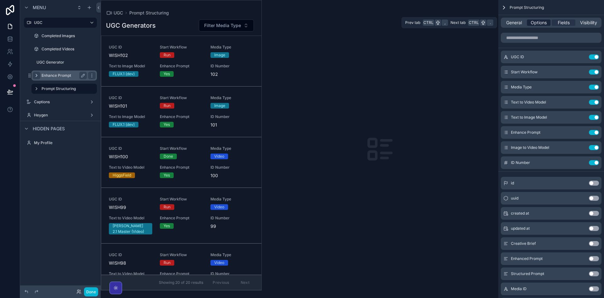
click at [533, 24] on span "Options" at bounding box center [539, 23] width 16 height 6
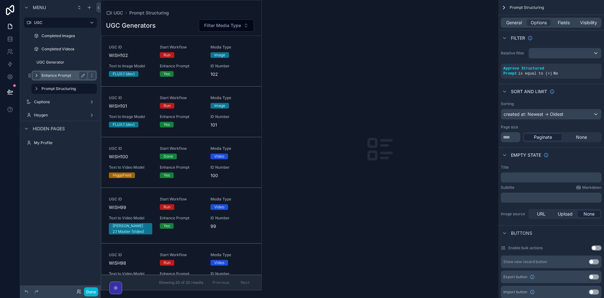
click at [69, 81] on div "scrollable content" at bounding box center [64, 81] width 73 height 1
click at [68, 76] on label "Enhance Prompt" at bounding box center [63, 75] width 43 height 5
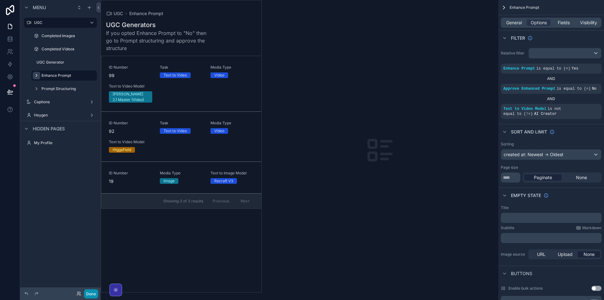
click at [92, 292] on button "Done" at bounding box center [91, 293] width 14 height 9
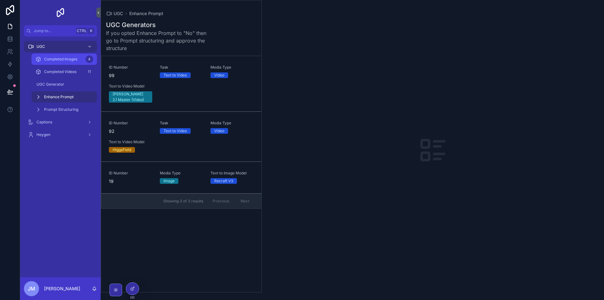
click at [61, 61] on span "Completed Images" at bounding box center [60, 59] width 33 height 5
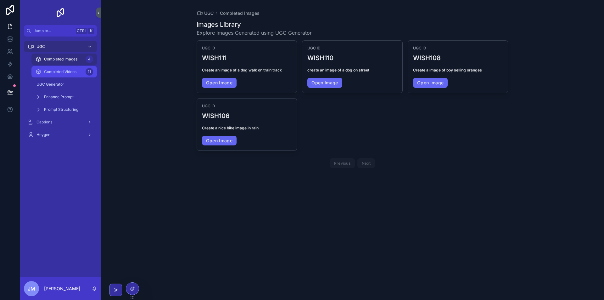
click at [65, 72] on span "Completed Videos" at bounding box center [60, 71] width 32 height 5
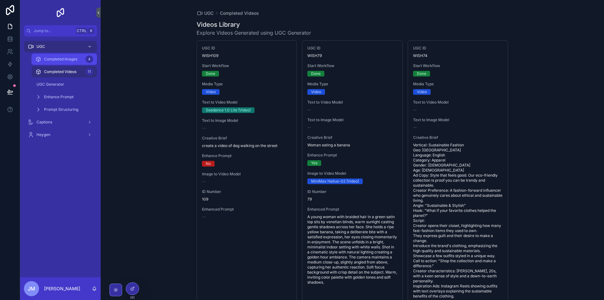
click at [64, 64] on div "Completed Images 4" at bounding box center [64, 59] width 58 height 10
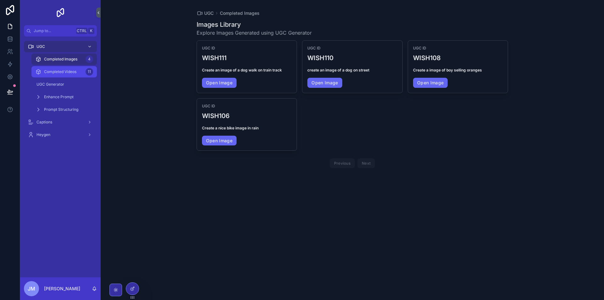
click at [75, 70] on span "Completed Videos" at bounding box center [60, 71] width 32 height 5
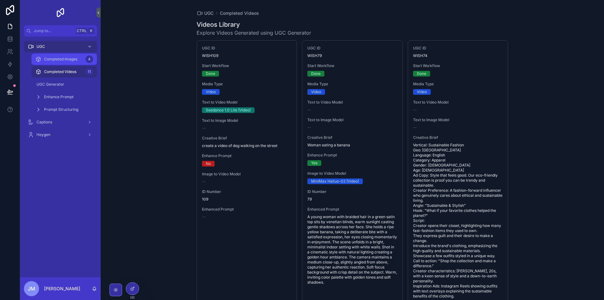
click at [68, 60] on span "Completed Images" at bounding box center [60, 59] width 33 height 5
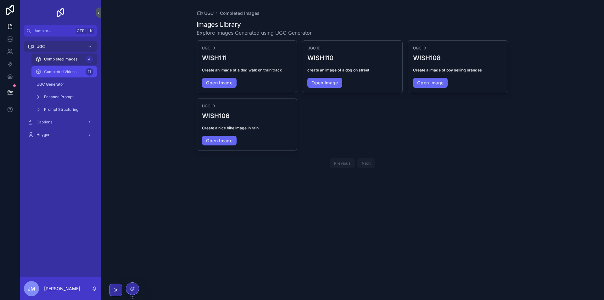
click at [66, 75] on div "Completed Videos 11" at bounding box center [64, 72] width 58 height 10
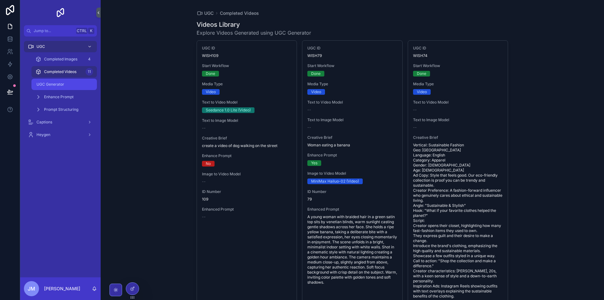
click at [64, 90] on link "UGC Generator" at bounding box center [63, 84] width 65 height 11
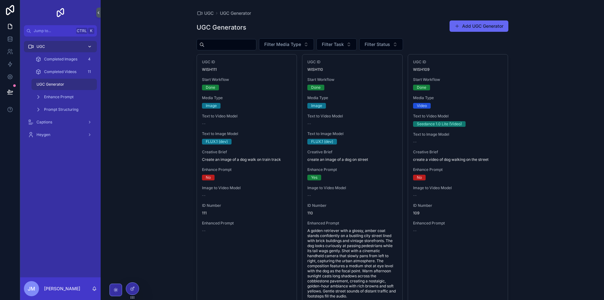
click at [70, 49] on div "UGC" at bounding box center [60, 47] width 65 height 10
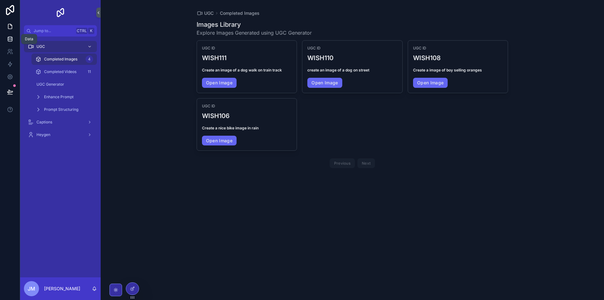
click at [10, 42] on icon at bounding box center [10, 39] width 6 height 6
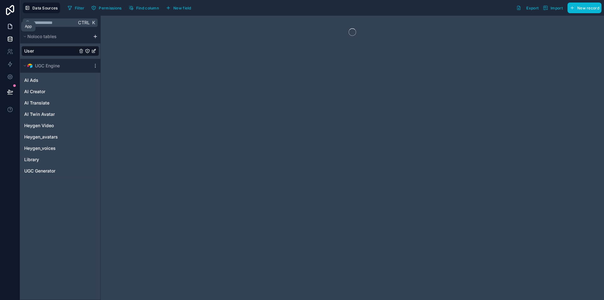
click at [11, 27] on icon at bounding box center [10, 26] width 6 height 6
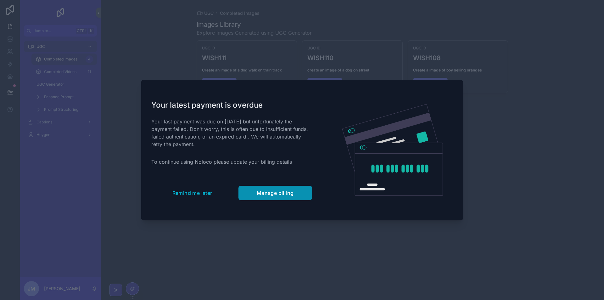
click at [280, 191] on span "Manage billing" at bounding box center [275, 193] width 37 height 6
